Goal: Task Accomplishment & Management: Manage account settings

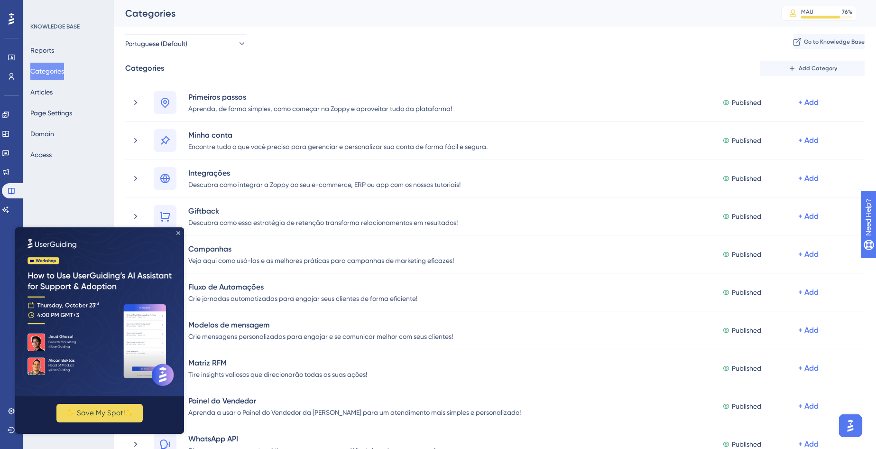
click at [177, 232] on icon "Close Preview" at bounding box center [179, 233] width 4 height 4
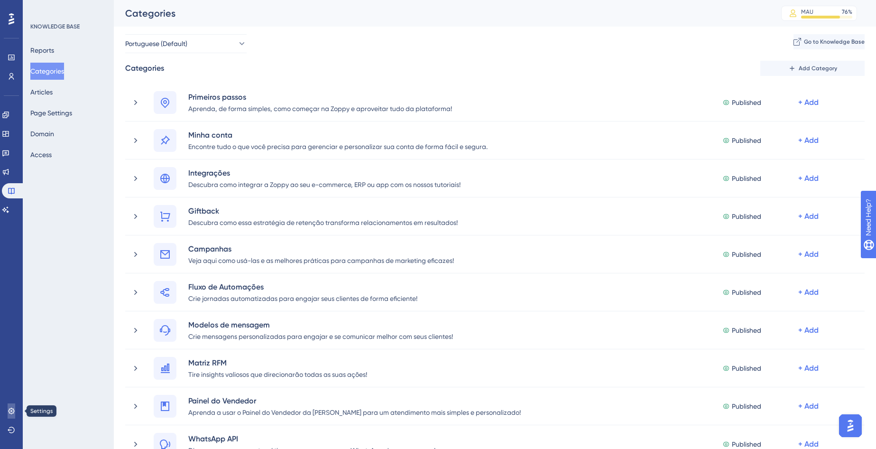
click at [8, 409] on link at bounding box center [12, 410] width 8 height 15
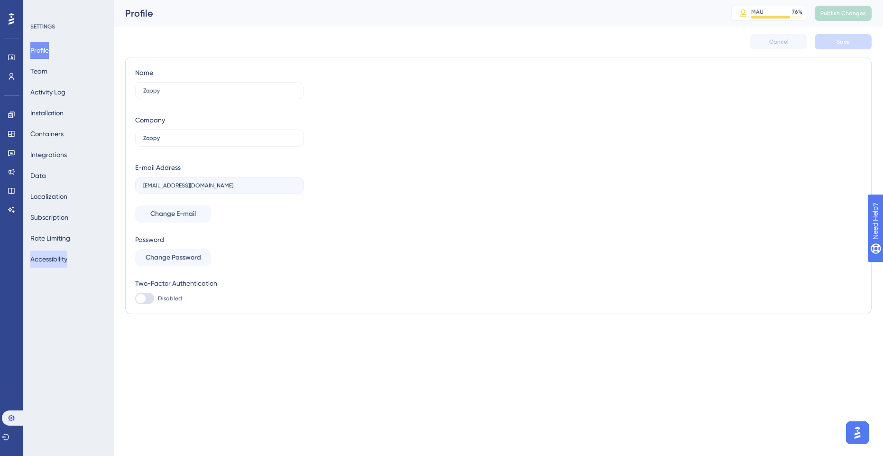
click at [43, 260] on button "Accessibility" at bounding box center [48, 259] width 37 height 17
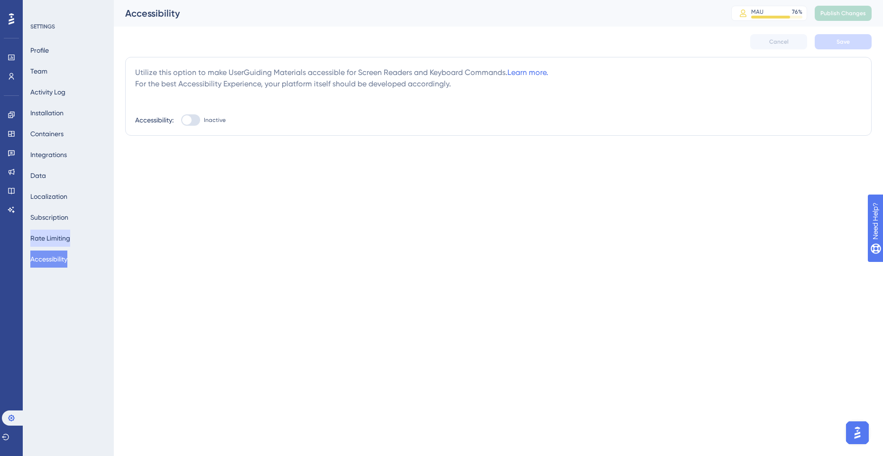
drag, startPoint x: 52, startPoint y: 233, endPoint x: 59, endPoint y: 226, distance: 10.4
click at [52, 232] on button "Rate Limiting" at bounding box center [50, 238] width 40 height 17
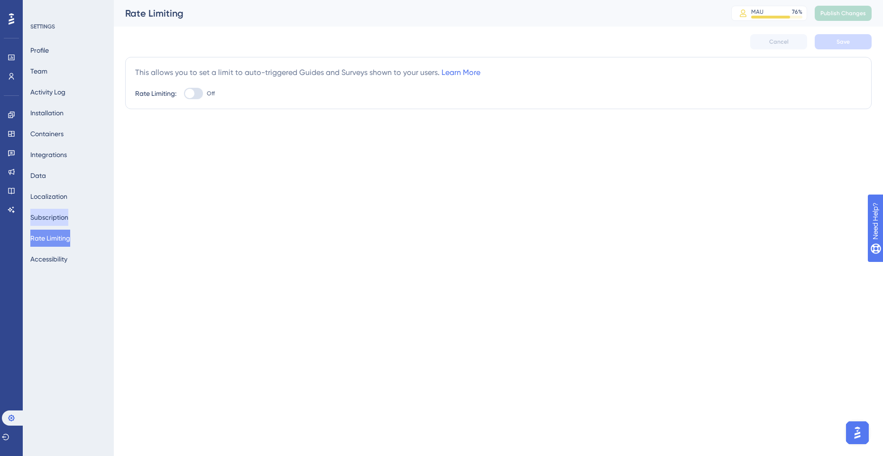
click at [64, 223] on button "Subscription" at bounding box center [49, 217] width 38 height 17
